Goal: Book appointment/travel/reservation

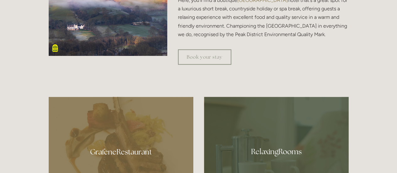
scroll to position [236, 0]
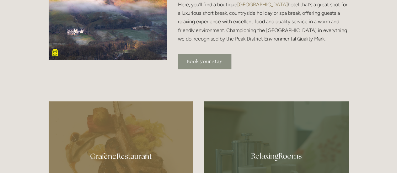
click at [210, 61] on link "Book your stay" at bounding box center [204, 61] width 53 height 15
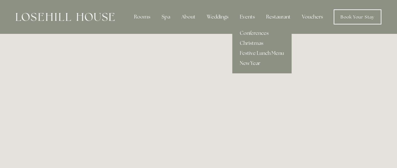
click at [246, 63] on link "New Year" at bounding box center [261, 63] width 59 height 10
